Goal: Answer question/provide support

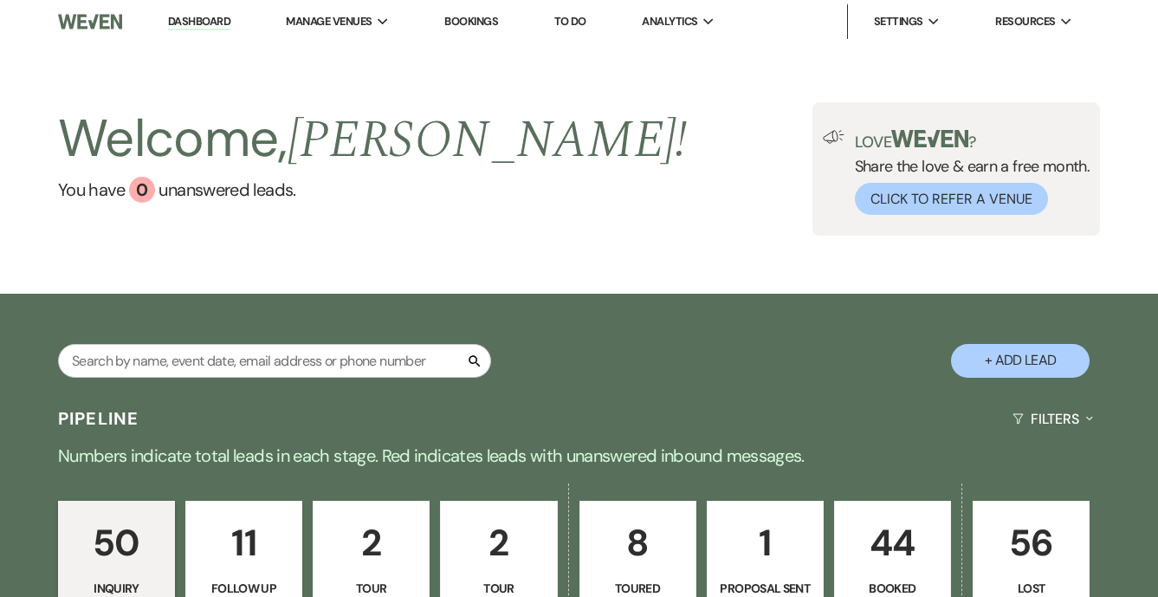
click at [199, 30] on li "Dashboard" at bounding box center [199, 21] width 80 height 35
click at [200, 17] on link "Dashboard" at bounding box center [199, 22] width 62 height 16
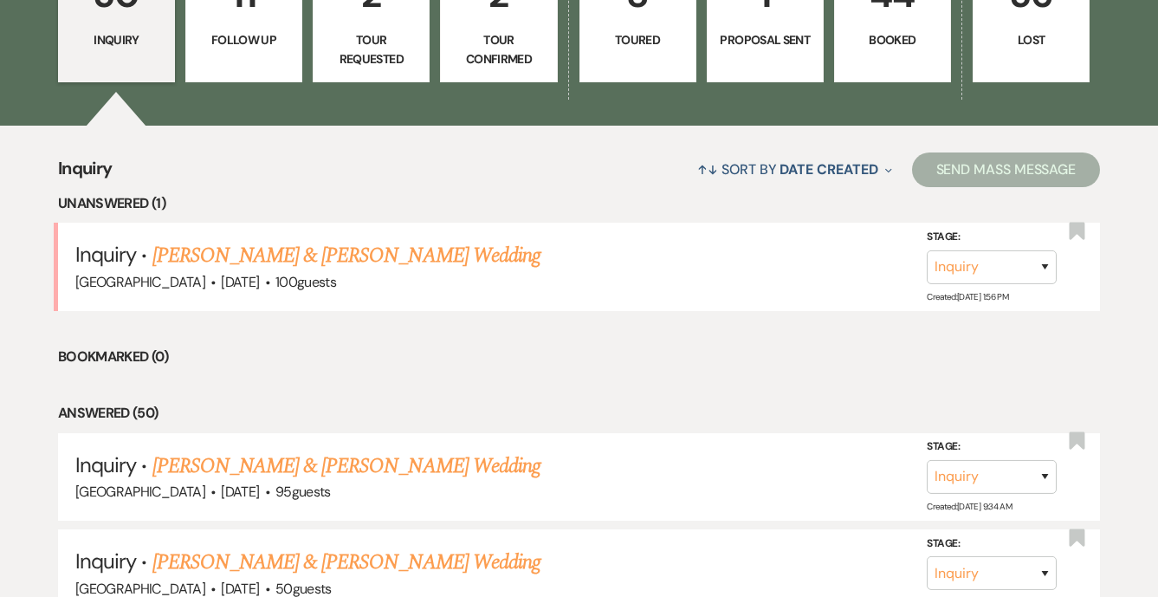
scroll to position [566, 0]
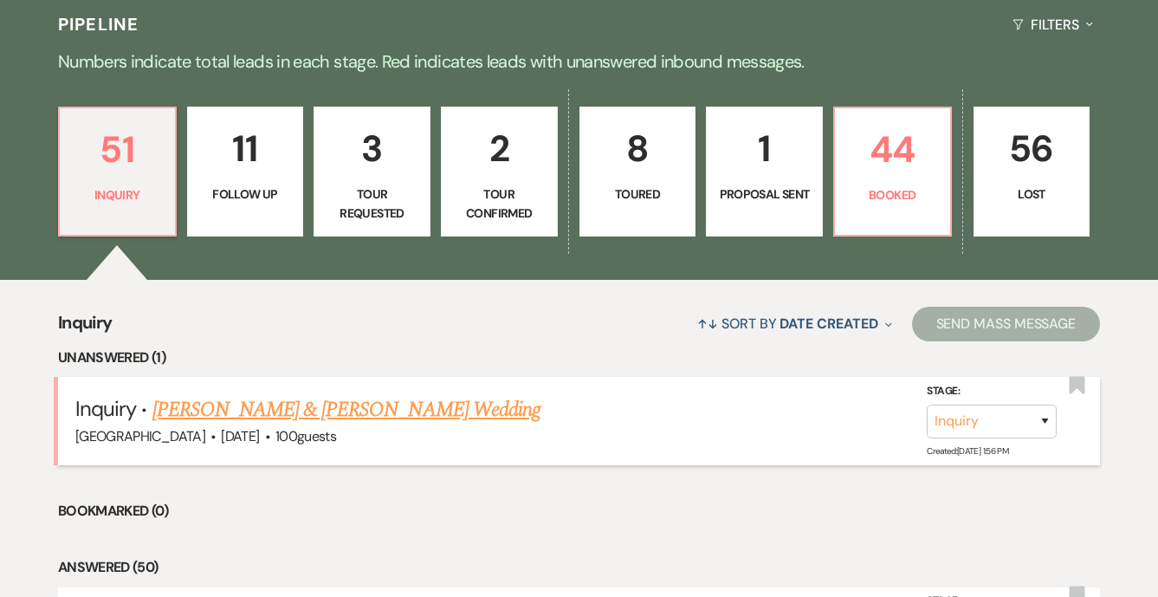
click at [317, 412] on link "[PERSON_NAME] & [PERSON_NAME] Wedding" at bounding box center [346, 409] width 388 height 31
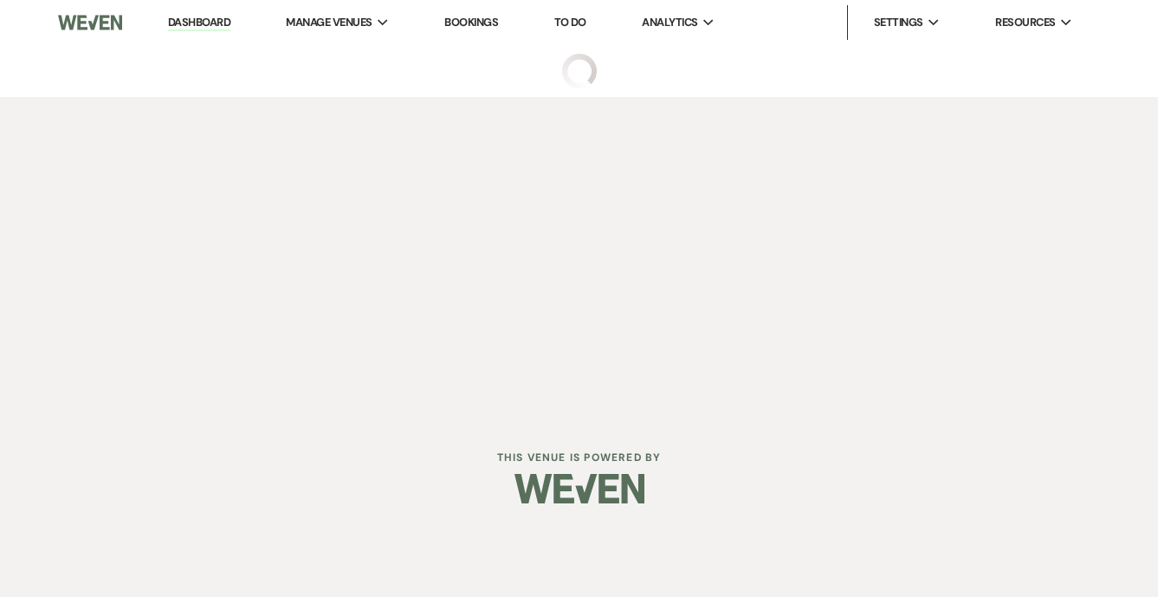
select select "5"
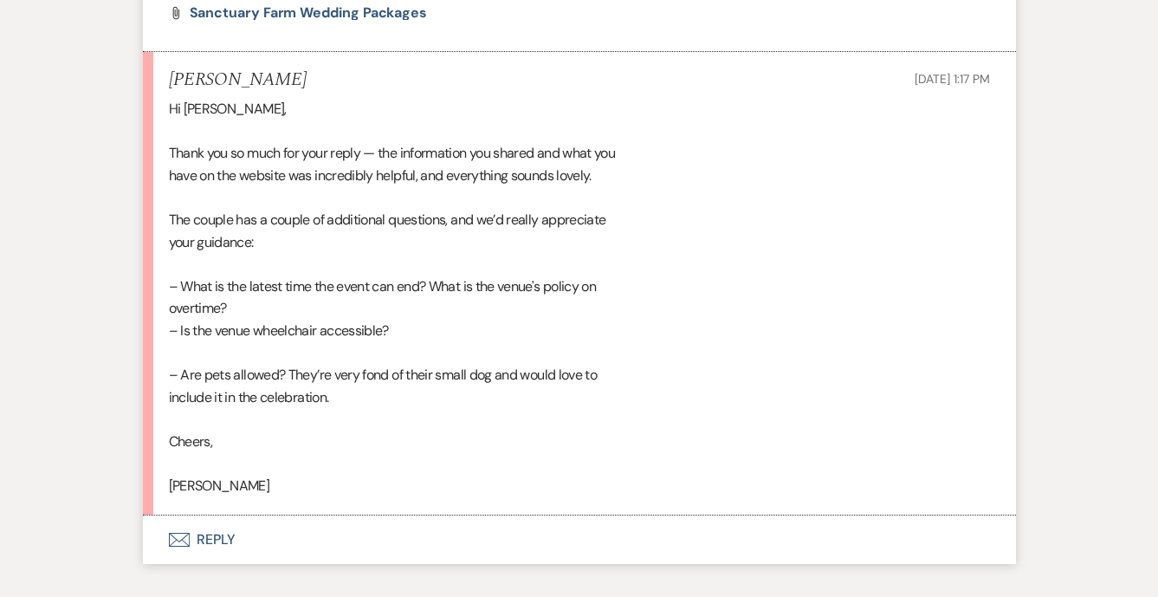
scroll to position [1757, 0]
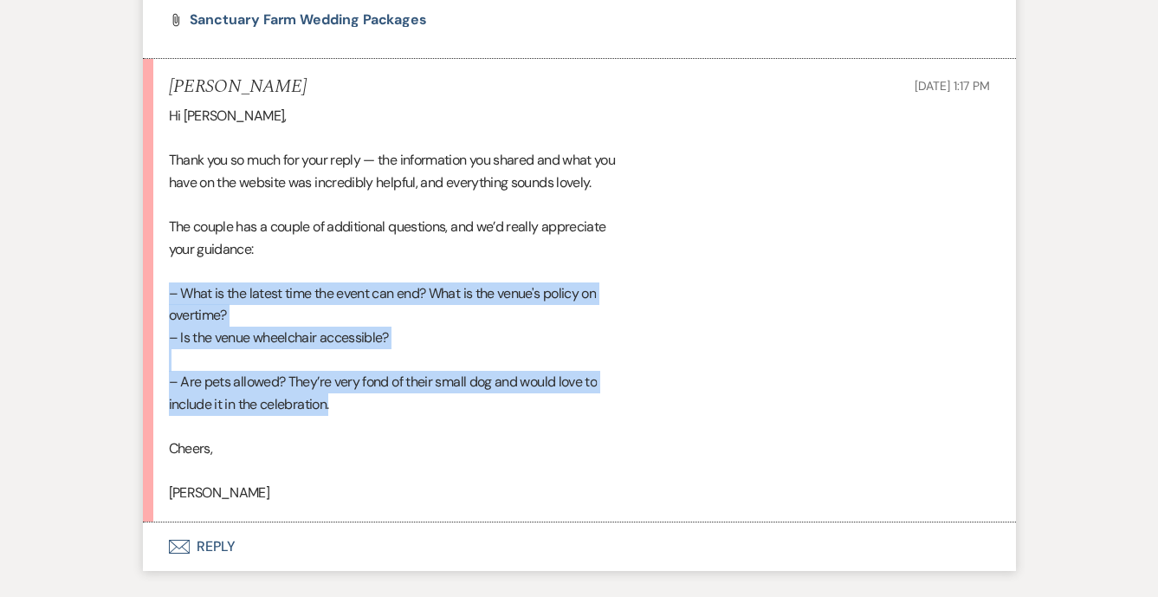
drag, startPoint x: 359, startPoint y: 371, endPoint x: 146, endPoint y: 269, distance: 236.0
click at [146, 269] on li "Anthony Sep 15, 2025, 1:17 PM Hi Pam, Thank you so much for your reply — the in…" at bounding box center [579, 290] width 873 height 463
copy div "– What is the latest time the event can end? What is the venue's policy on over…"
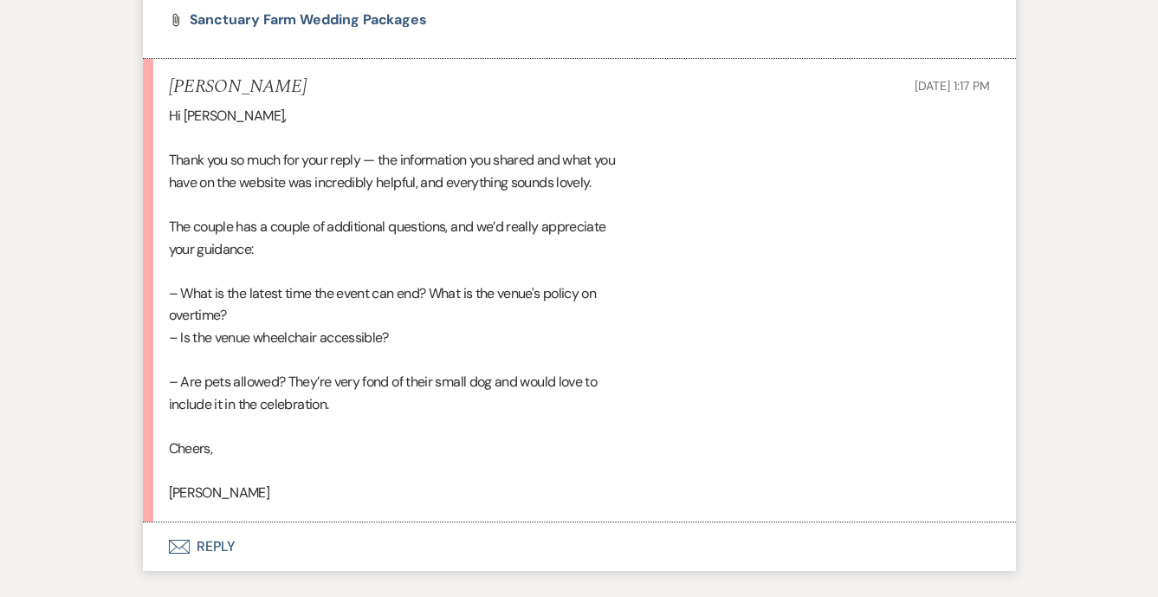
click at [220, 328] on div "Hi Pam, Thank you so much for your reply — the information you shared and what …" at bounding box center [579, 304] width 821 height 399
